Goal: Task Accomplishment & Management: Use online tool/utility

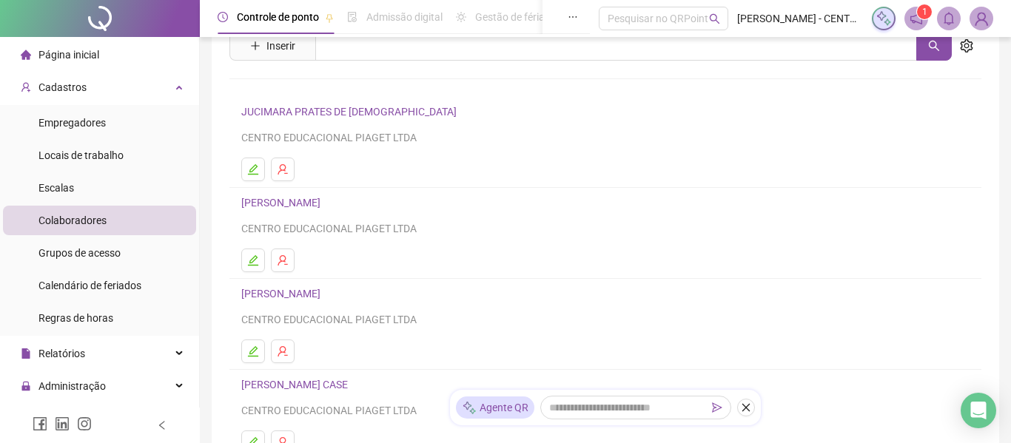
scroll to position [32, 0]
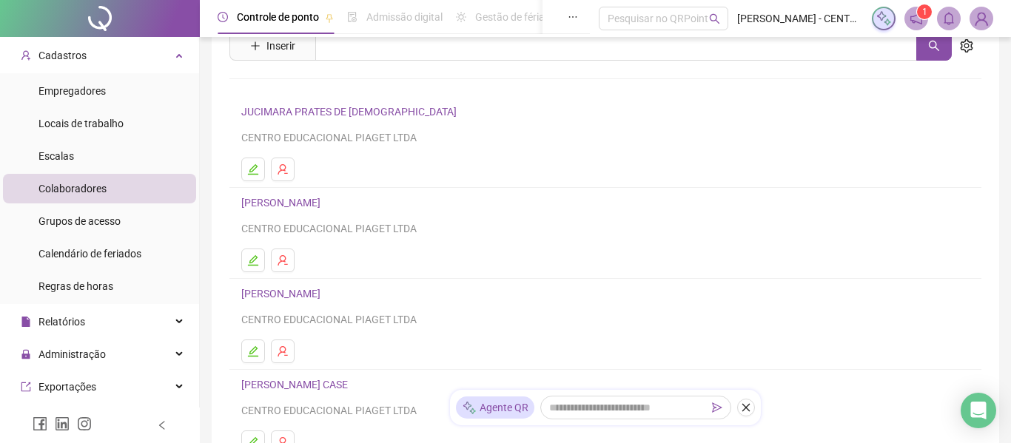
click at [124, 184] on li "Colaboradores" at bounding box center [99, 189] width 193 height 30
click at [1009, 209] on div "Controle de ponto Admissão digital Gestão de férias Painel do DP Folha de pagam…" at bounding box center [605, 316] width 811 height 751
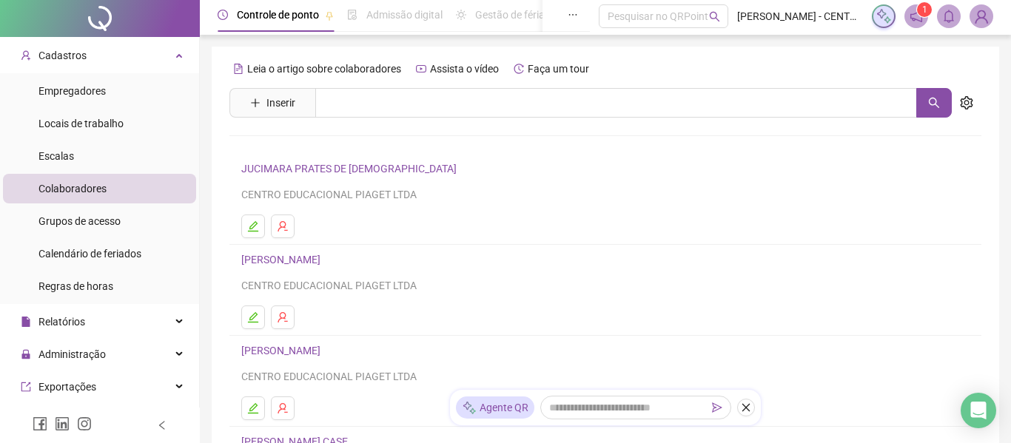
scroll to position [0, 0]
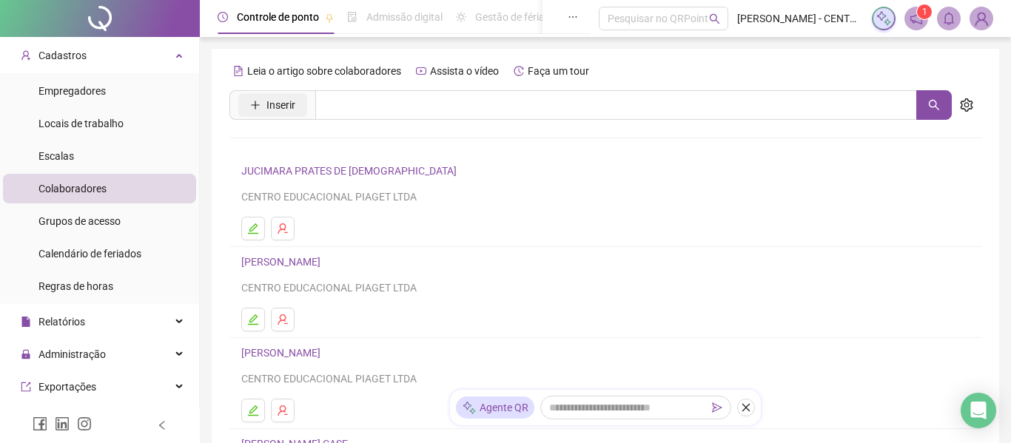
click at [276, 112] on span "Inserir" at bounding box center [280, 105] width 29 height 16
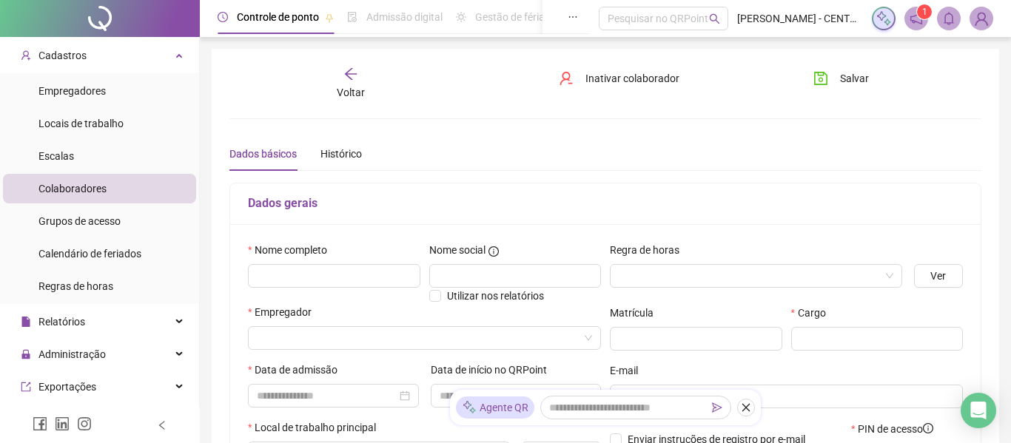
type input "*****"
click at [351, 77] on icon "arrow-left" at bounding box center [350, 74] width 15 height 15
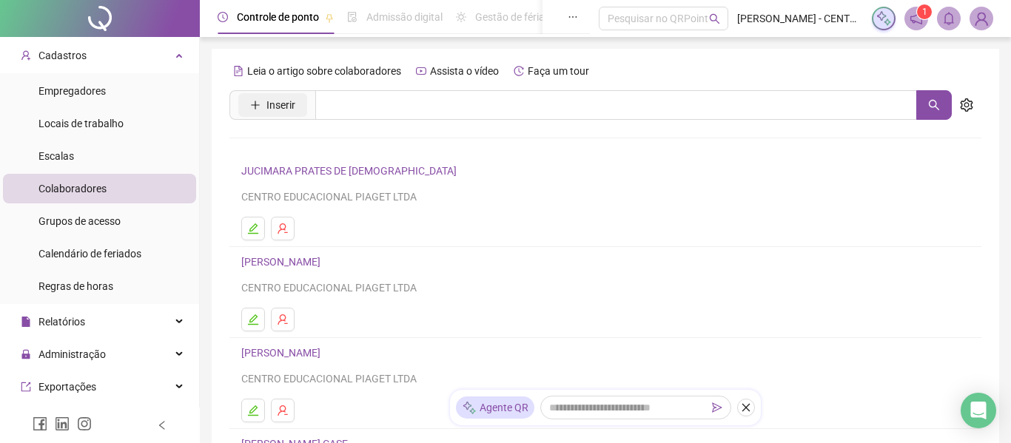
click at [292, 107] on span "Inserir" at bounding box center [280, 105] width 29 height 16
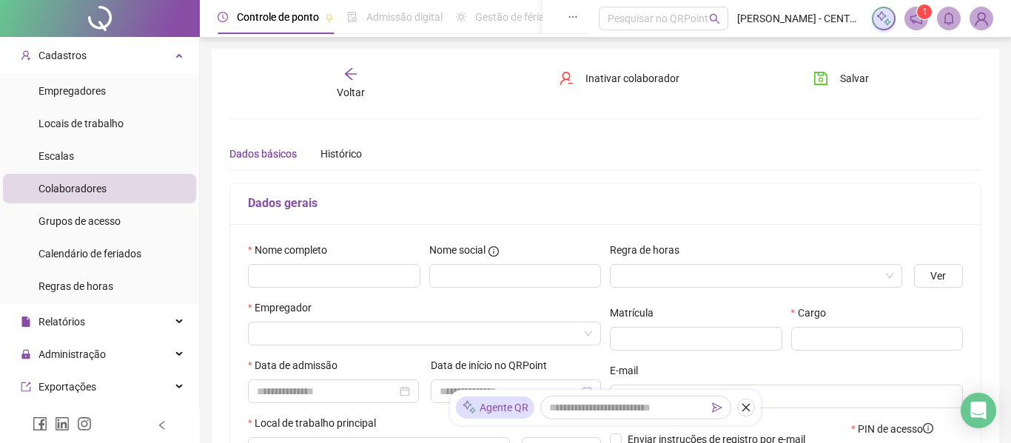
type input "*****"
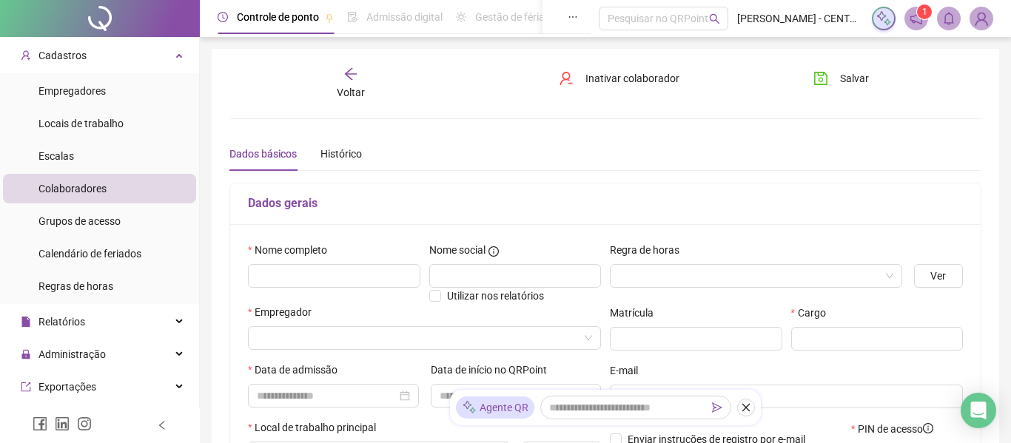
click at [360, 72] on div "Voltar" at bounding box center [350, 84] width 115 height 34
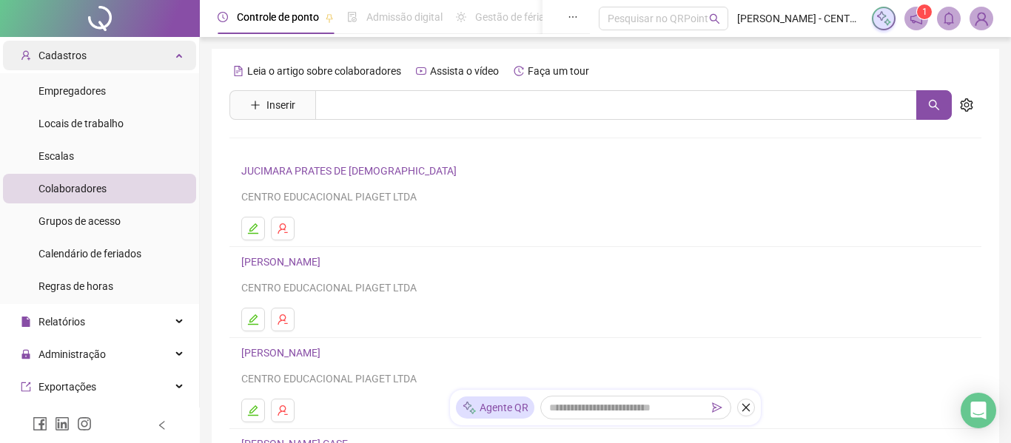
click at [154, 47] on div "Cadastros" at bounding box center [99, 56] width 193 height 30
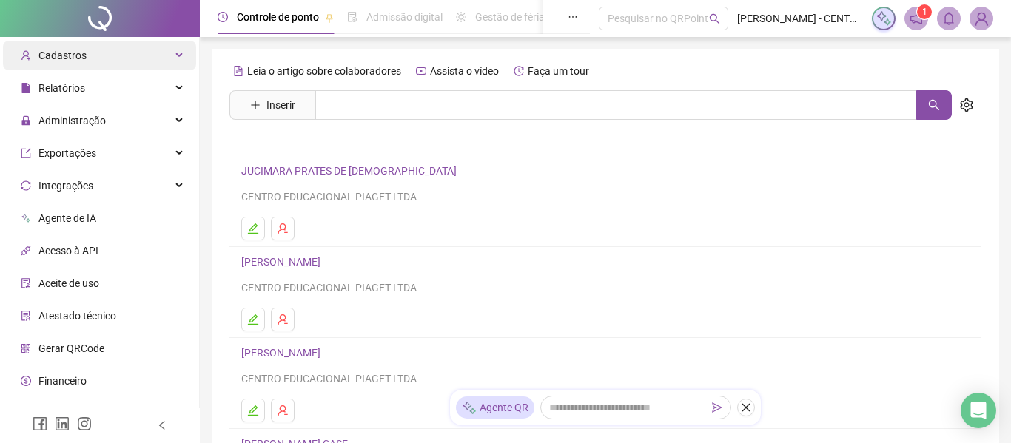
click at [167, 58] on div "Cadastros" at bounding box center [99, 56] width 193 height 30
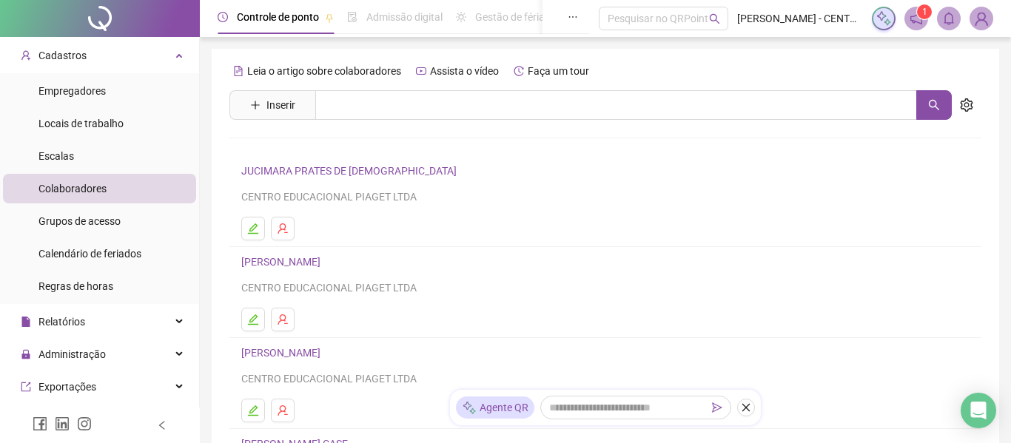
click at [150, 185] on li "Colaboradores" at bounding box center [99, 189] width 193 height 30
click at [269, 114] on button "Inserir" at bounding box center [272, 105] width 69 height 24
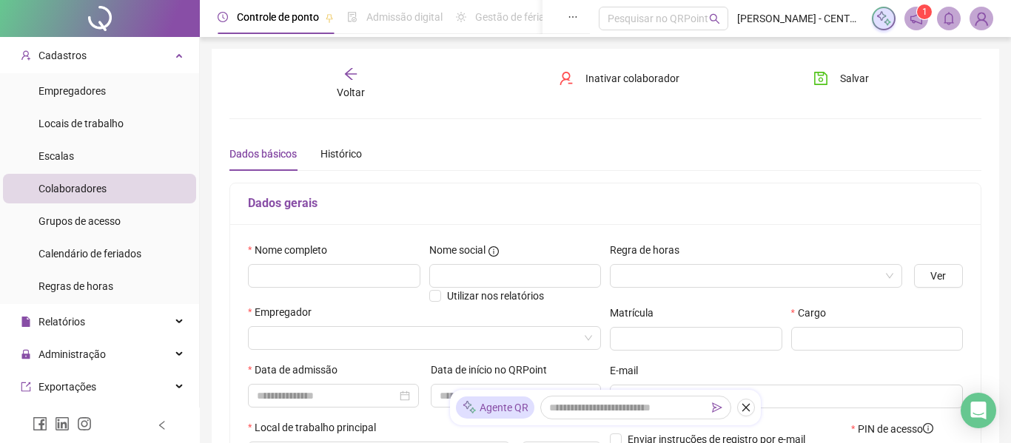
type input "*****"
click at [856, 126] on div "Voltar Inativar colaborador [PERSON_NAME] básicos Histórico Este colaborador é …" at bounding box center [605, 415] width 752 height 696
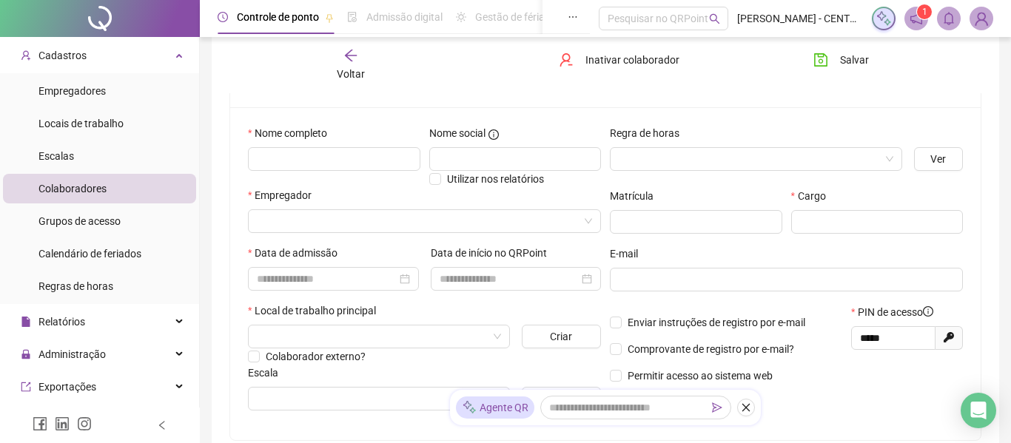
scroll to position [118, 0]
click at [989, 273] on div "Voltar Inativar colaborador [PERSON_NAME] básicos Histórico Este colaborador é …" at bounding box center [605, 296] width 787 height 732
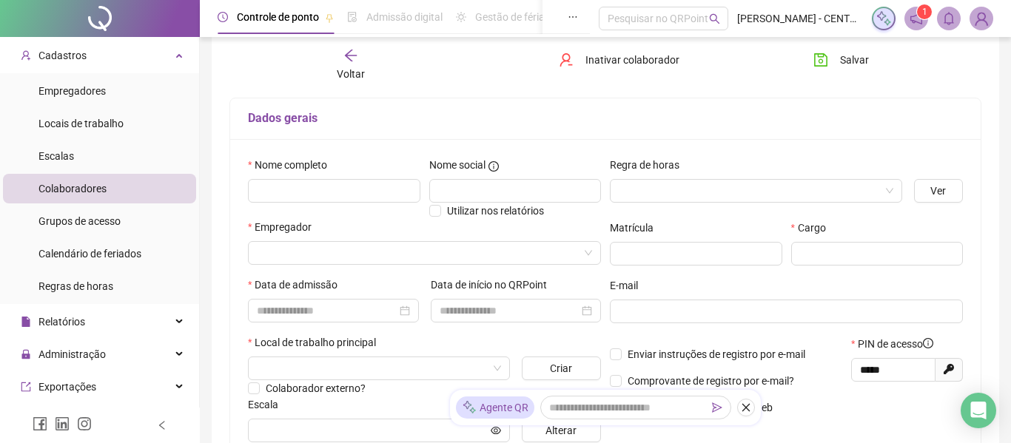
scroll to position [113, 0]
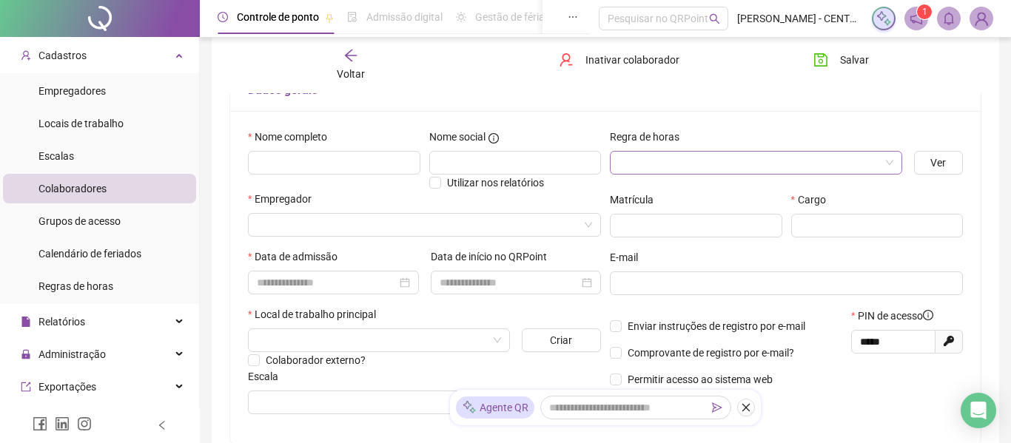
click at [889, 165] on span at bounding box center [756, 163] width 275 height 22
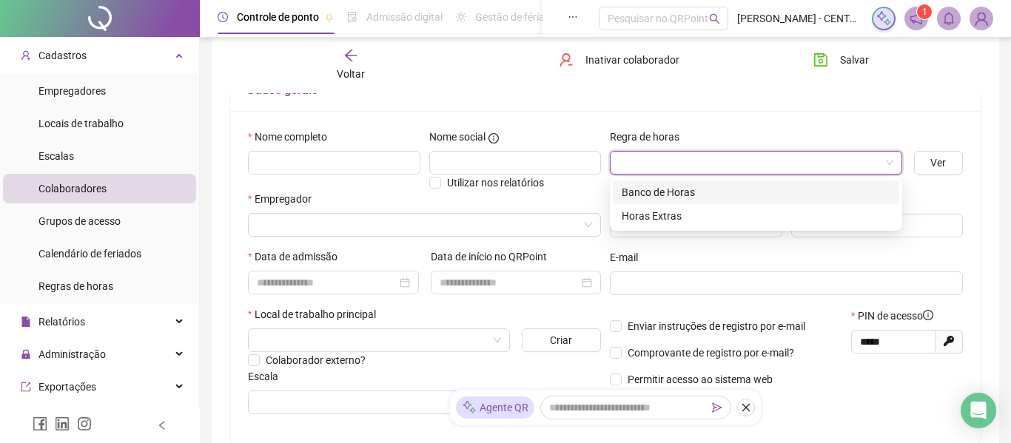
click at [889, 165] on span at bounding box center [756, 163] width 275 height 22
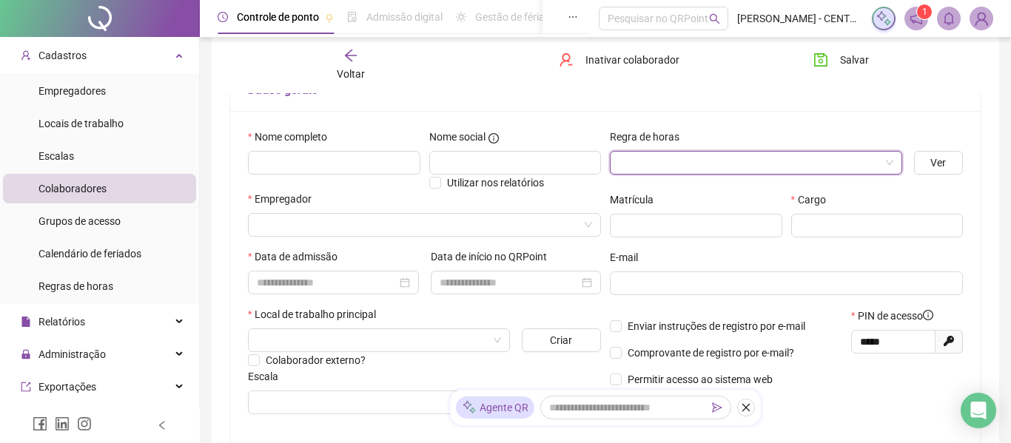
click at [995, 237] on div "Voltar Inativar colaborador [PERSON_NAME] básicos Histórico Este colaborador é …" at bounding box center [605, 302] width 787 height 732
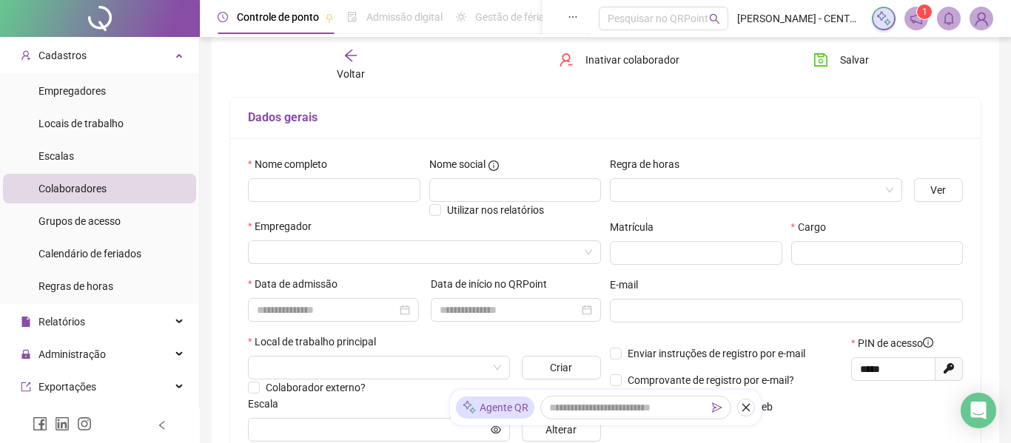
scroll to position [84, 0]
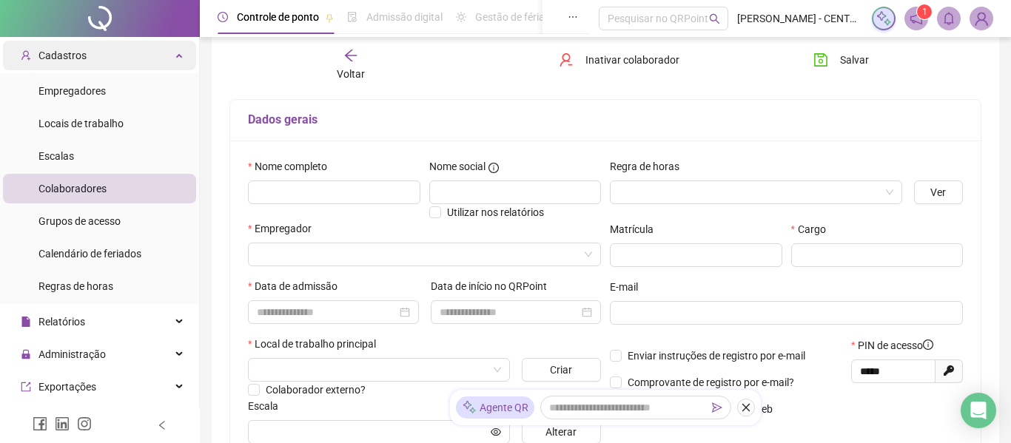
click at [156, 47] on div "Cadastros" at bounding box center [99, 56] width 193 height 30
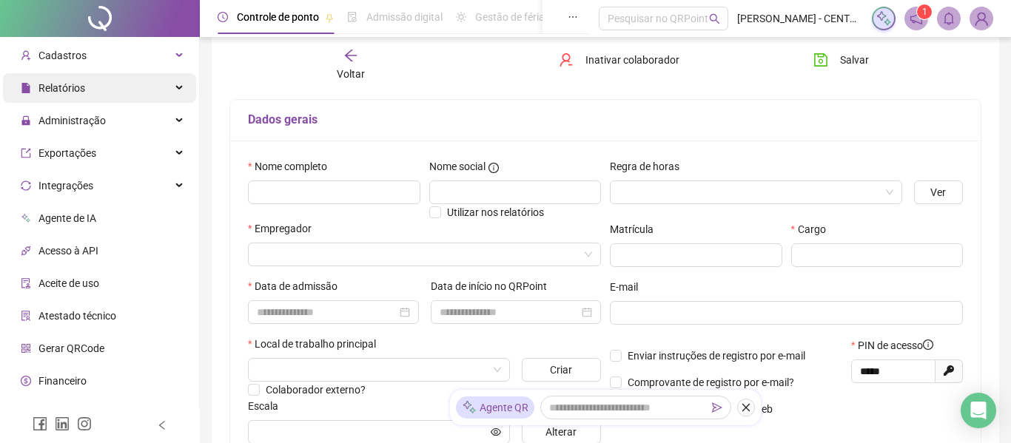
click at [135, 87] on div "Relatórios" at bounding box center [99, 88] width 193 height 30
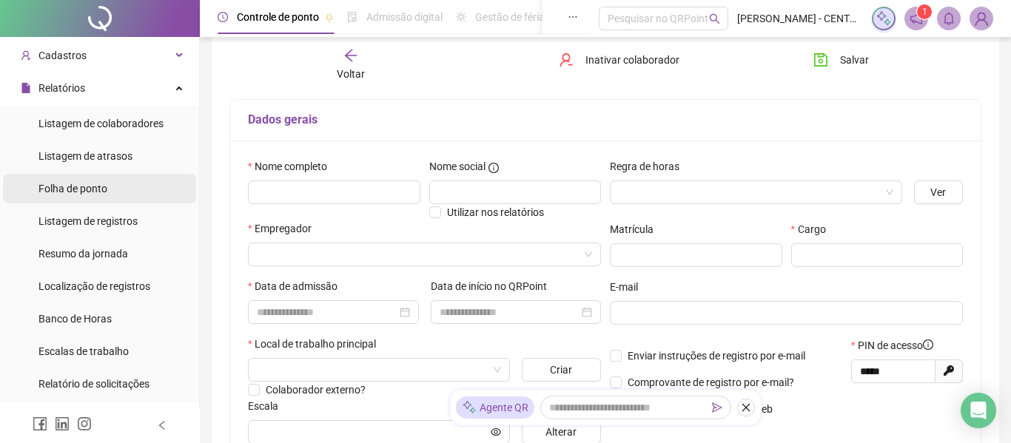
click at [131, 186] on li "Folha de ponto" at bounding box center [99, 189] width 193 height 30
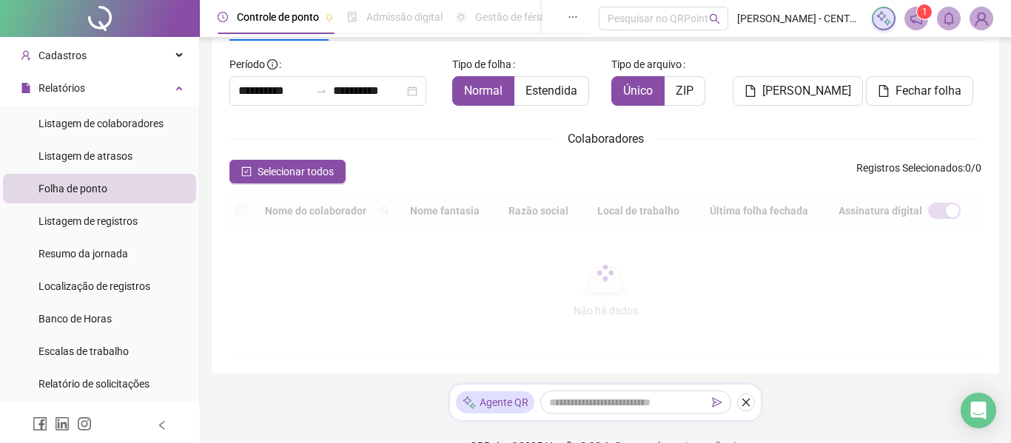
scroll to position [81, 0]
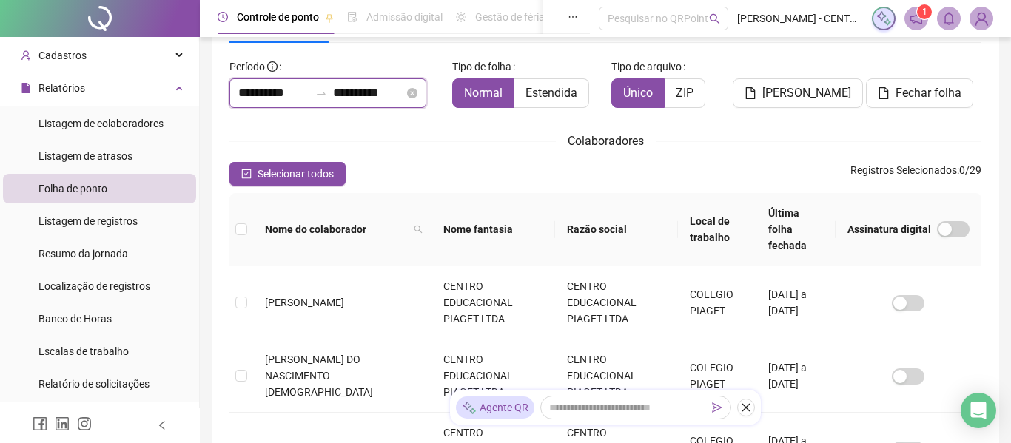
click at [287, 97] on input "**********" at bounding box center [273, 93] width 71 height 18
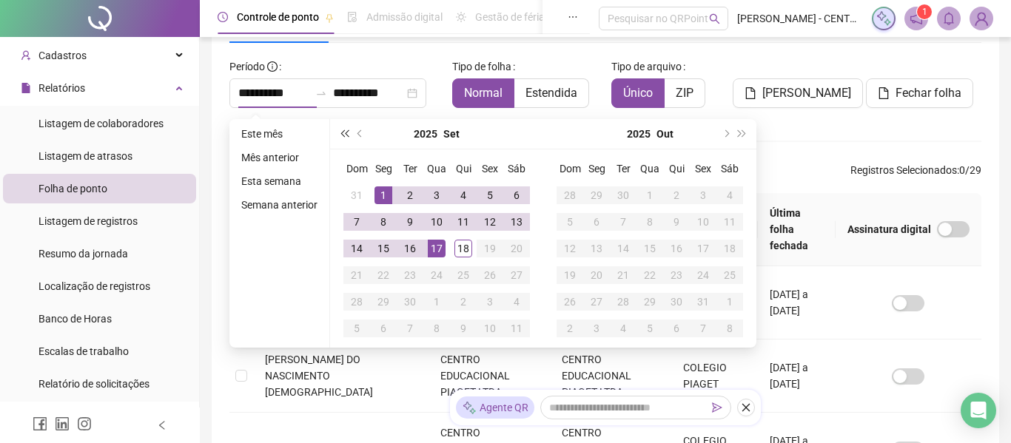
click at [343, 134] on span "super-prev-year" at bounding box center [343, 133] width 7 height 7
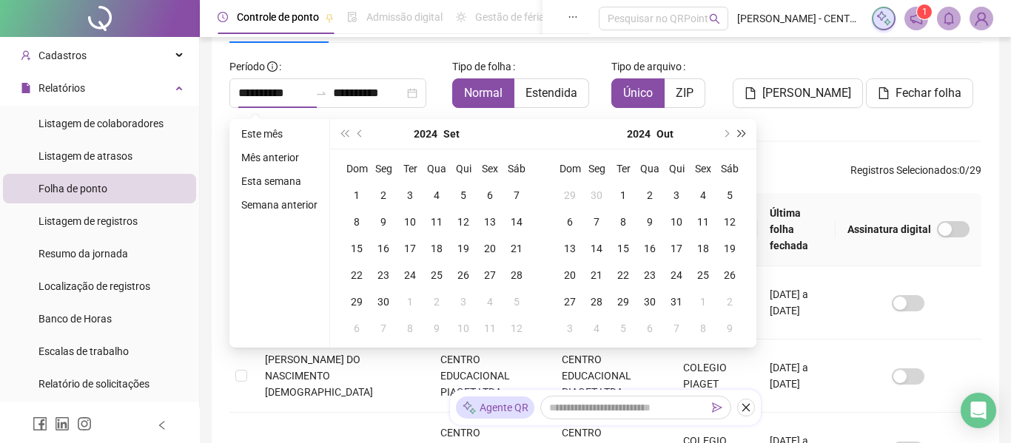
click at [746, 132] on button "super-next-year" at bounding box center [742, 134] width 16 height 30
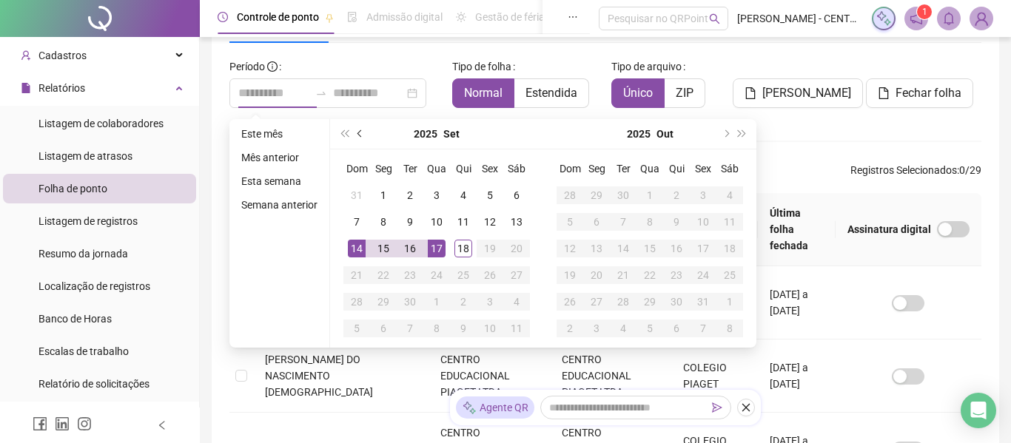
type input "**********"
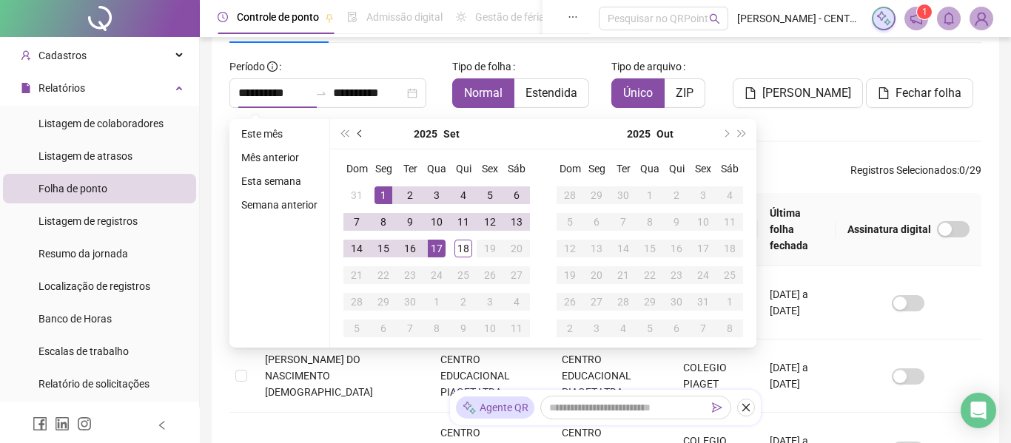
click at [366, 132] on button "prev-year" at bounding box center [360, 134] width 16 height 30
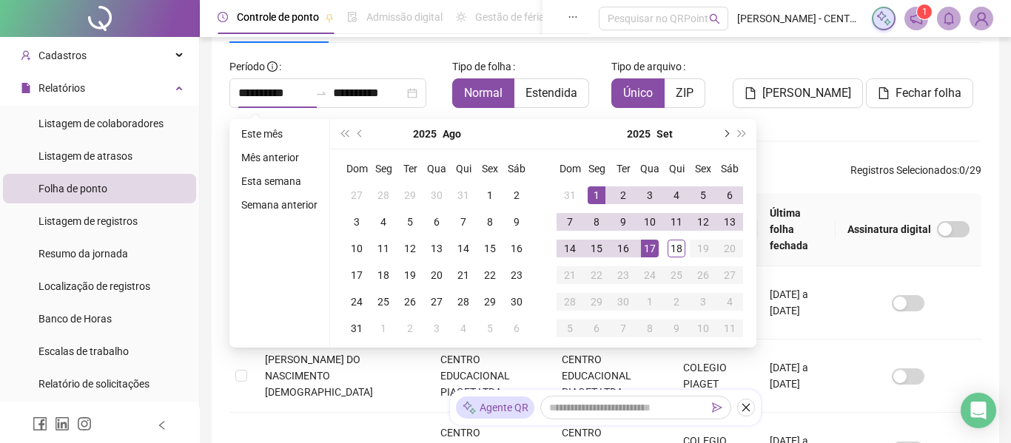
click at [726, 135] on span "next-year" at bounding box center [724, 133] width 7 height 7
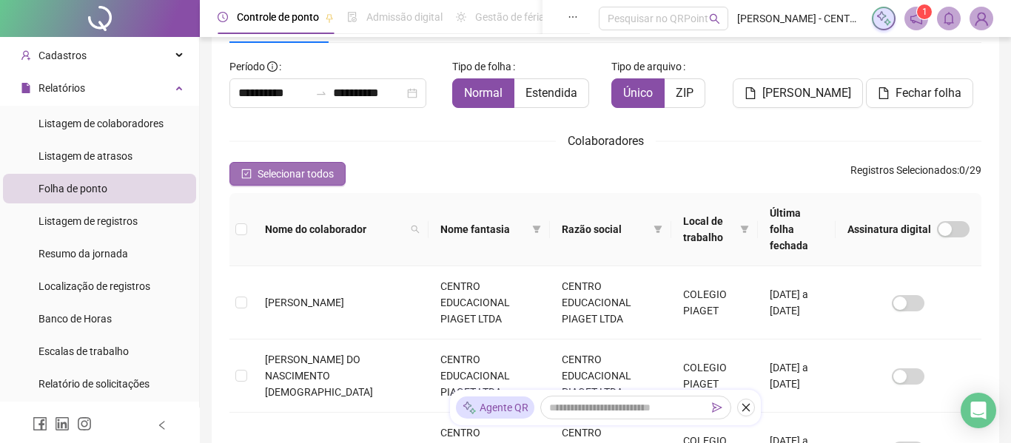
click at [279, 181] on span "Selecionar todos" at bounding box center [296, 174] width 76 height 16
